Goal: Navigation & Orientation: Find specific page/section

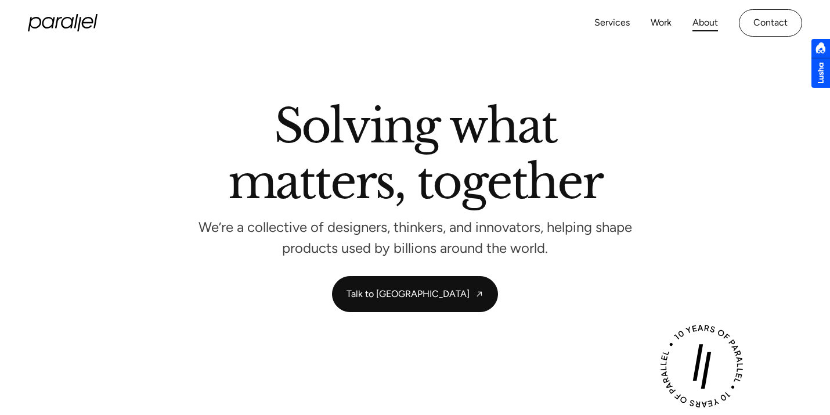
click at [699, 20] on link "About" at bounding box center [706, 23] width 26 height 17
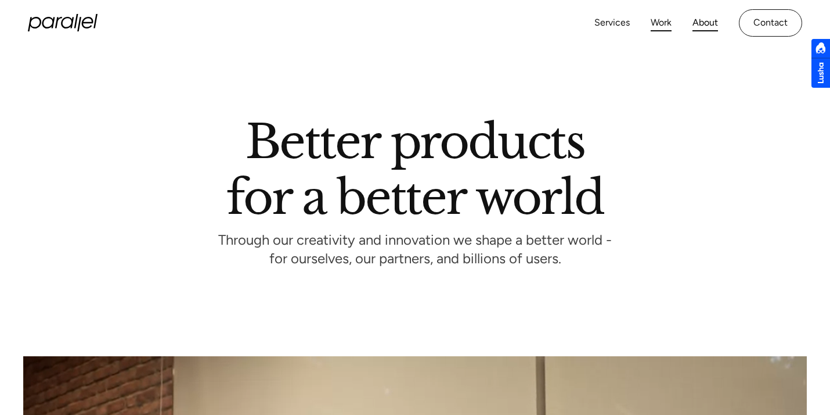
click at [663, 28] on link "Work" at bounding box center [661, 23] width 21 height 17
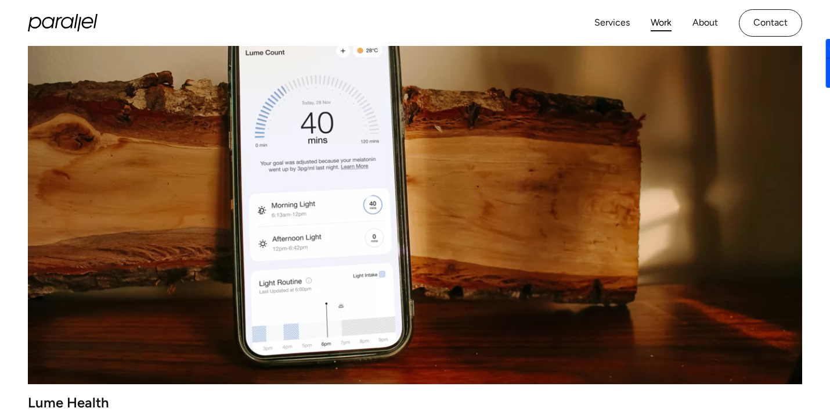
scroll to position [321, 0]
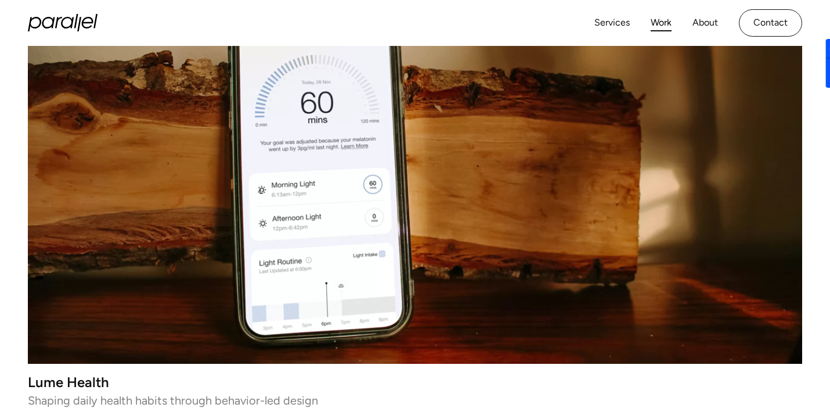
click at [462, 196] on video at bounding box center [415, 169] width 775 height 387
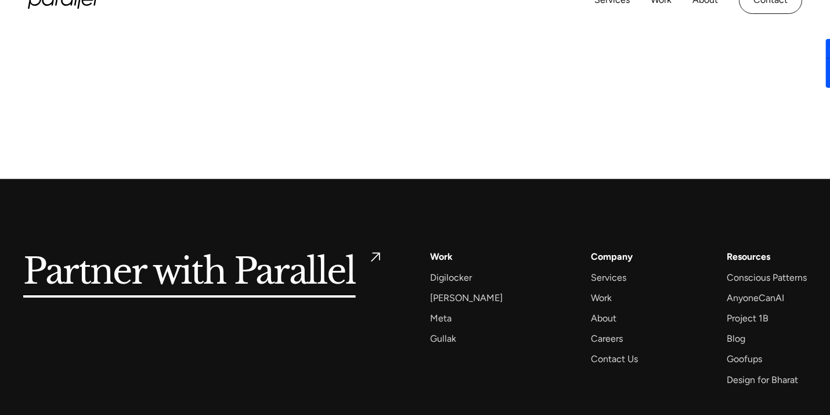
scroll to position [6551, 0]
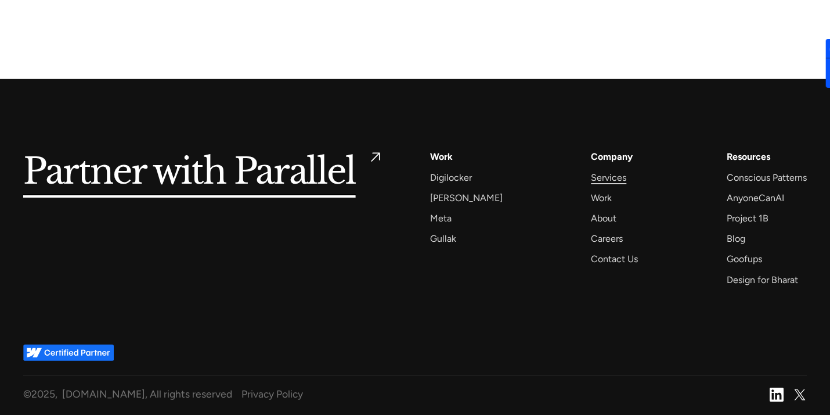
click at [593, 179] on div "Services" at bounding box center [608, 178] width 35 height 16
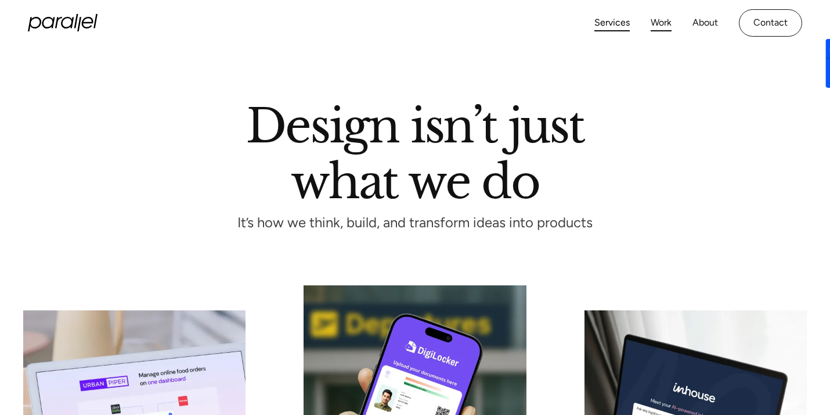
click at [658, 19] on link "Work" at bounding box center [661, 23] width 21 height 17
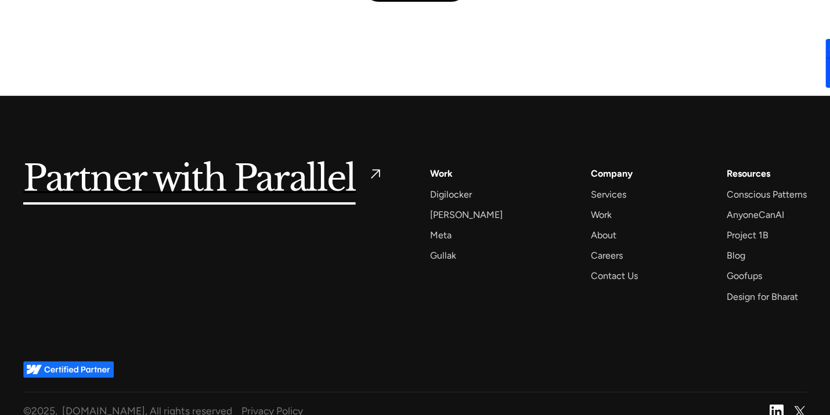
scroll to position [2809, 0]
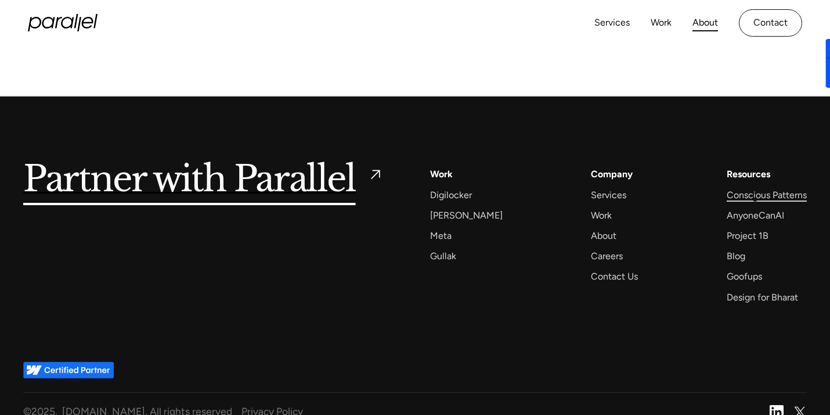
click at [753, 196] on div "Conscious Patterns" at bounding box center [767, 195] width 80 height 16
